Goal: Find specific page/section: Find specific page/section

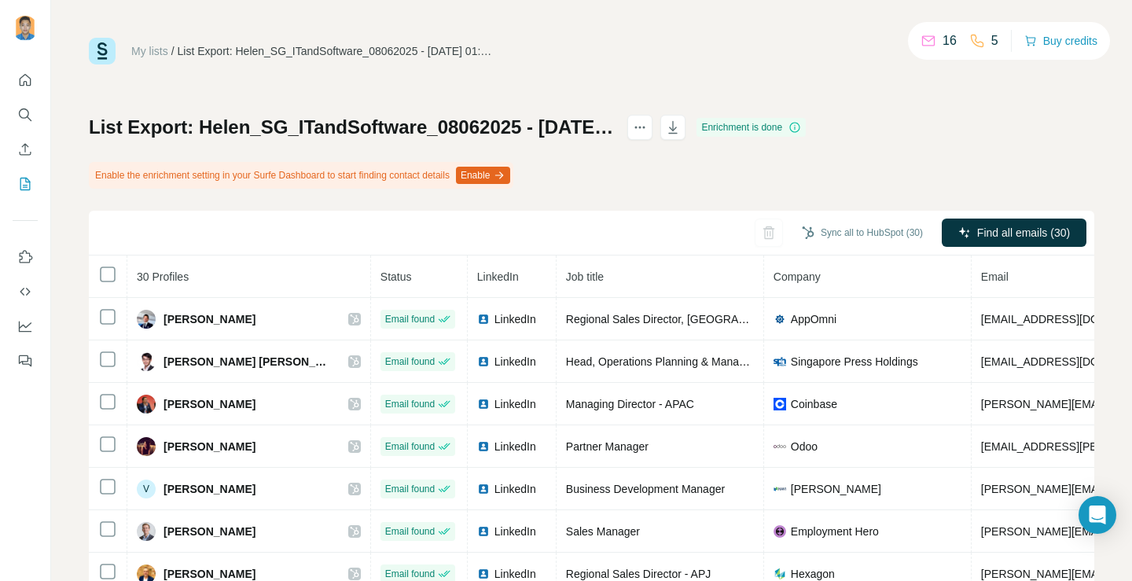
click at [143, 45] on link "My lists" at bounding box center [149, 51] width 37 height 13
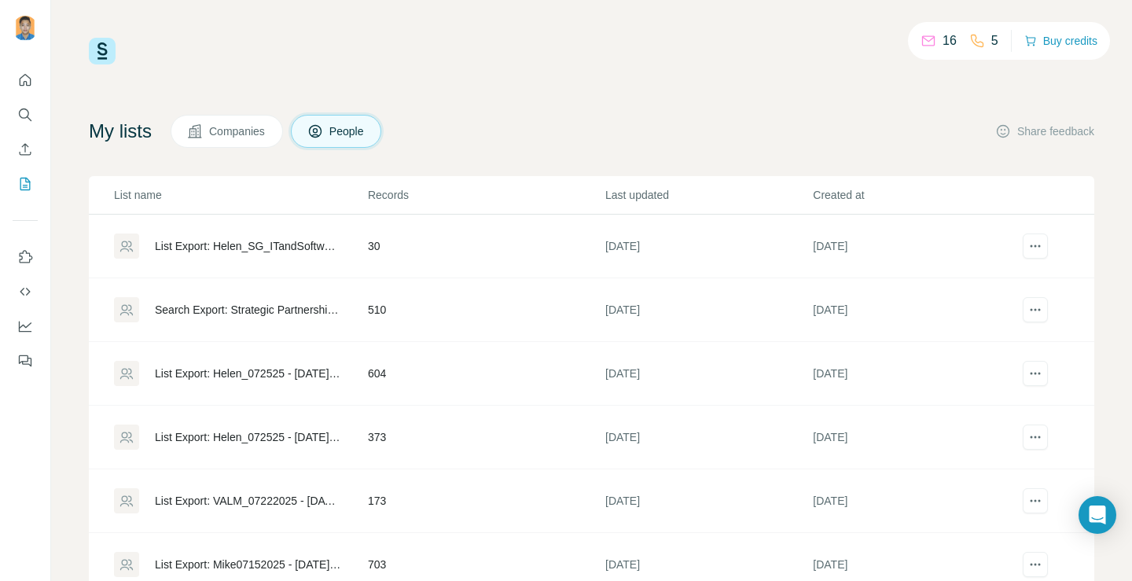
click at [233, 133] on span "Companies" at bounding box center [237, 131] width 57 height 16
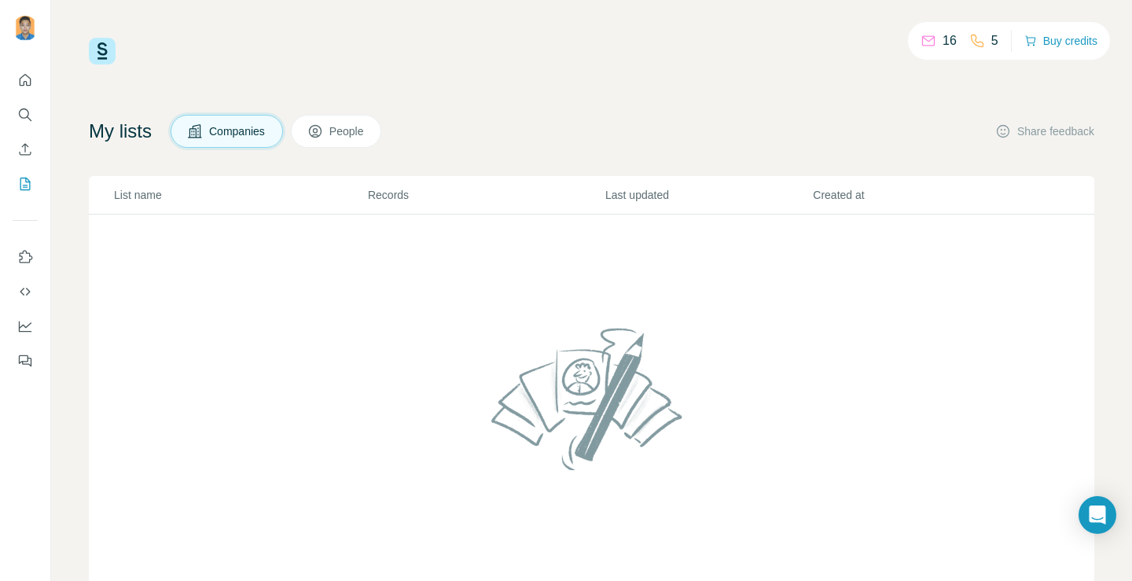
click at [247, 135] on span "Companies" at bounding box center [237, 131] width 57 height 16
click at [24, 84] on icon "Quick start" at bounding box center [26, 80] width 12 height 12
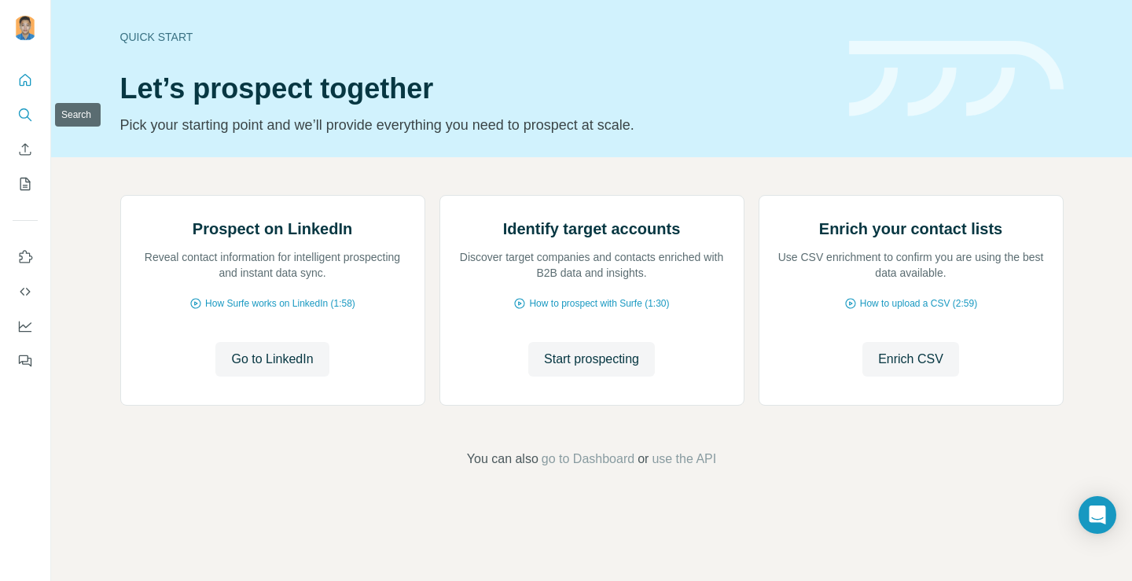
click at [22, 110] on icon "Search" at bounding box center [25, 115] width 16 height 16
